Goal: Navigation & Orientation: Find specific page/section

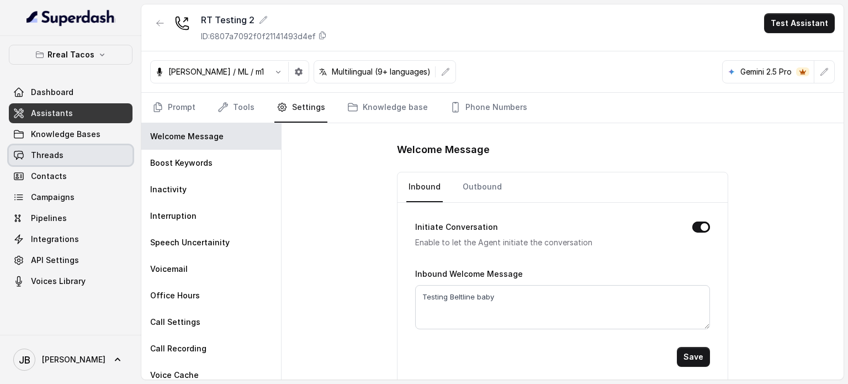
click at [81, 147] on link "Threads" at bounding box center [71, 155] width 124 height 20
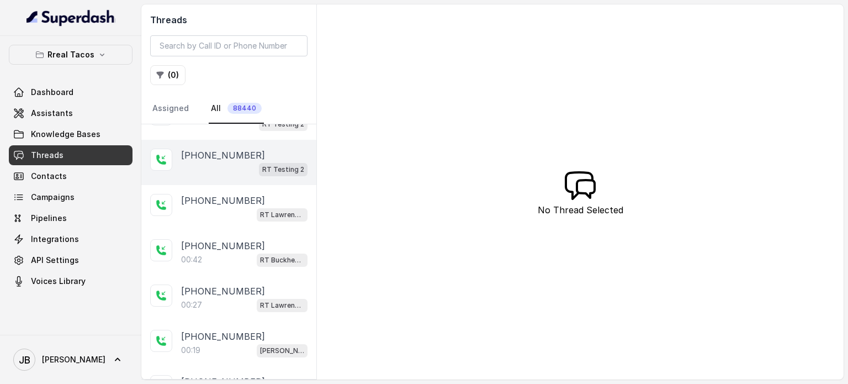
scroll to position [442, 0]
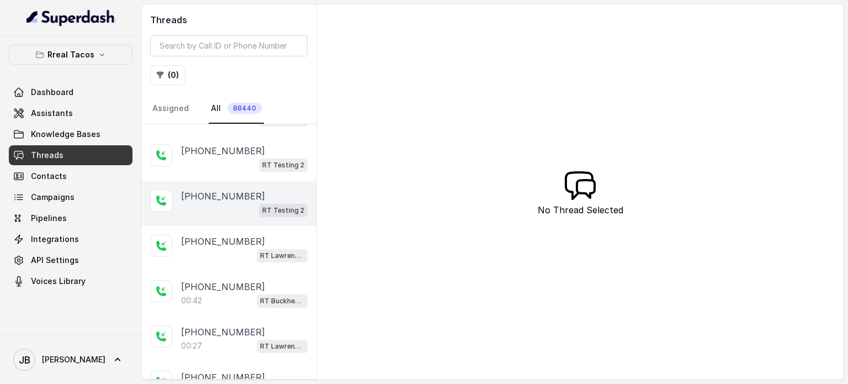
click at [252, 206] on div "RT Testing 2" at bounding box center [244, 210] width 126 height 14
